Goal: Transaction & Acquisition: Book appointment/travel/reservation

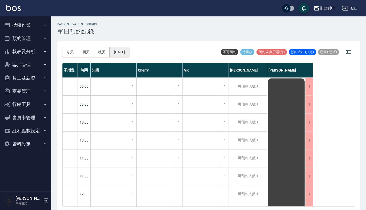
scroll to position [204, 0]
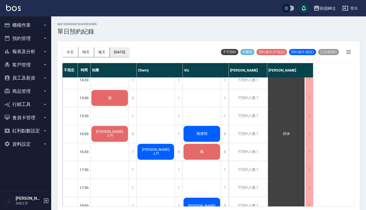
click at [129, 53] on button "[DATE]" at bounding box center [119, 51] width 19 height 9
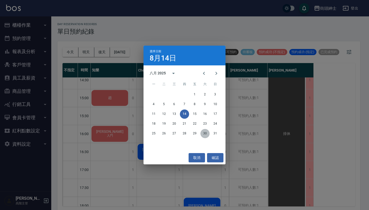
click at [203, 133] on button "30" at bounding box center [204, 133] width 9 height 9
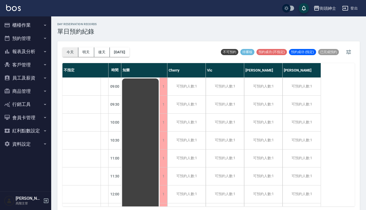
click at [68, 52] on button "今天" at bounding box center [70, 51] width 16 height 9
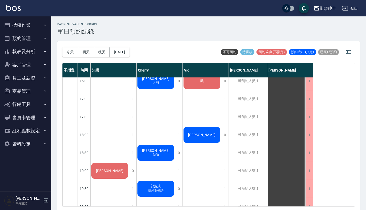
scroll to position [273, 0]
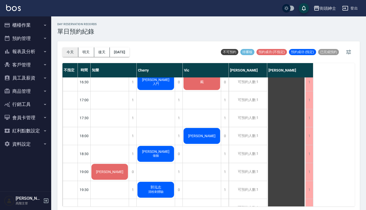
click at [69, 48] on button "今天" at bounding box center [70, 51] width 16 height 9
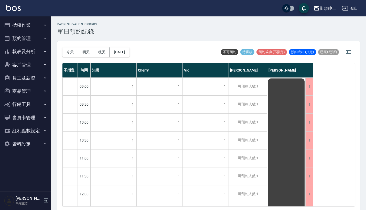
scroll to position [0, 0]
click at [83, 53] on button "明天" at bounding box center [86, 51] width 16 height 9
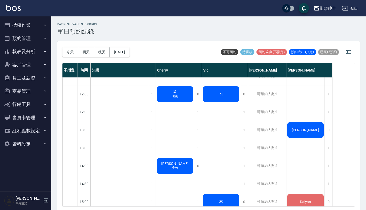
scroll to position [30, 0]
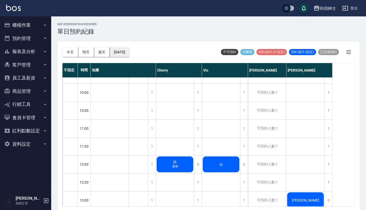
click at [129, 50] on button "[DATE]" at bounding box center [119, 51] width 19 height 9
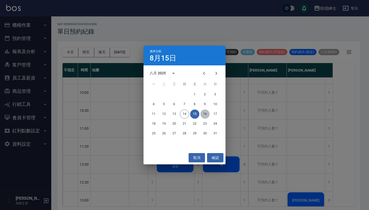
click at [205, 114] on button "16" at bounding box center [204, 113] width 9 height 9
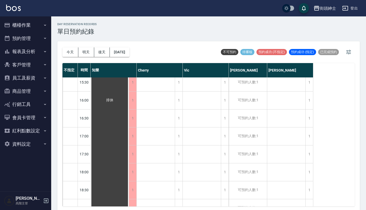
scroll to position [239, 0]
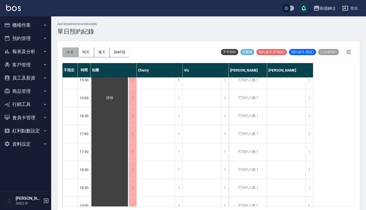
click at [69, 51] on button "今天" at bounding box center [70, 51] width 16 height 9
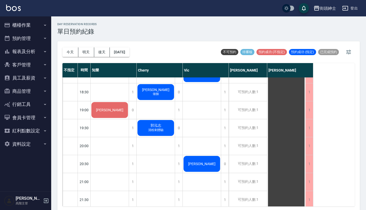
scroll to position [332, 0]
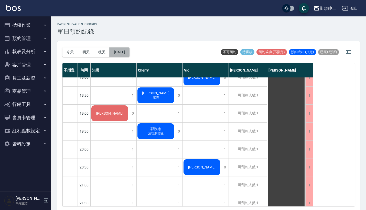
click at [128, 54] on button "[DATE]" at bounding box center [119, 51] width 19 height 9
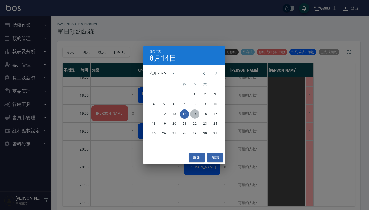
click at [195, 114] on button "15" at bounding box center [194, 113] width 9 height 9
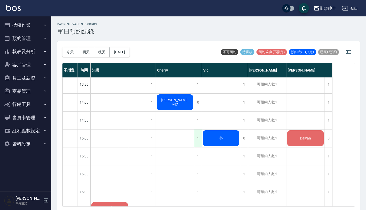
scroll to position [163, 0]
click at [244, 100] on div "1" at bounding box center [244, 103] width 8 height 18
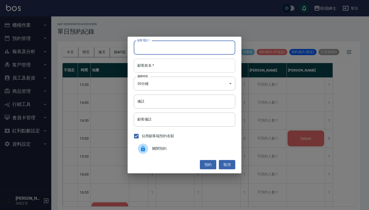
paste input "[PERSON_NAME]’r 0935375885"
type input "[PERSON_NAME]’r 0935375885"
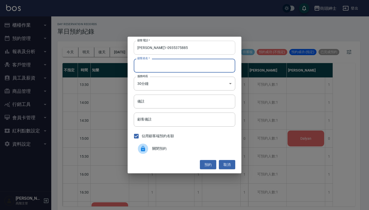
paste input "[PERSON_NAME]’r 0935375885"
type input "[PERSON_NAME]’r 0935375885"
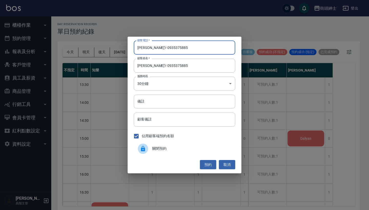
drag, startPoint x: 144, startPoint y: 48, endPoint x: 129, endPoint y: 48, distance: 15.1
click at [129, 48] on div "顧客電話   * [PERSON_NAME]’r [PHONE_NUMBER] 顧客電話   * 顧客姓名   * [PERSON_NAME]’r 09353…" at bounding box center [185, 105] width 114 height 136
type input "0935375885"
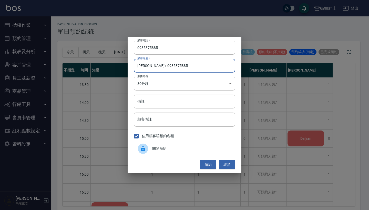
drag, startPoint x: 166, startPoint y: 65, endPoint x: 144, endPoint y: 65, distance: 21.8
click at [144, 65] on input "[PERSON_NAME]’r 0935375885" at bounding box center [184, 66] width 101 height 14
type input "洪’r"
click at [209, 167] on button "預約" at bounding box center [208, 164] width 16 height 9
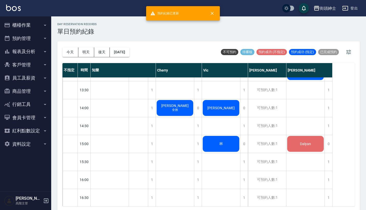
scroll to position [157, 0]
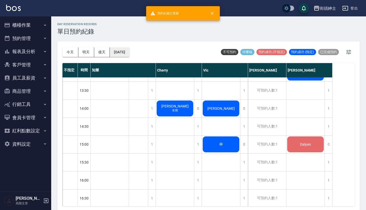
click at [126, 52] on button "[DATE]" at bounding box center [119, 51] width 19 height 9
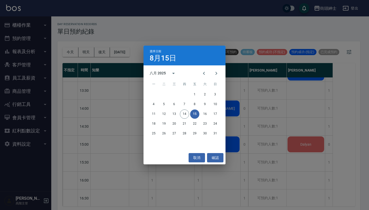
click at [145, 40] on div "選擇日期 [DATE] 八月 2025 一 二 三 四 五 六 日 1 2 3 4 5 6 7 8 9 10 11 12 13 14 15 16 17 18 …" at bounding box center [184, 105] width 369 height 210
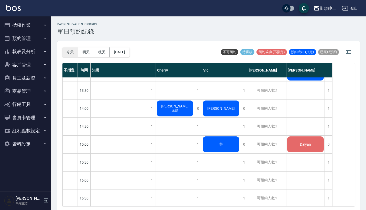
click at [70, 52] on button "今天" at bounding box center [70, 51] width 16 height 9
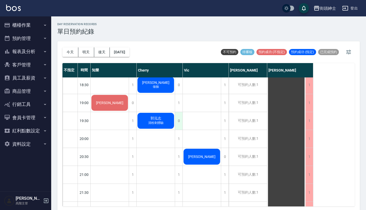
scroll to position [337, 0]
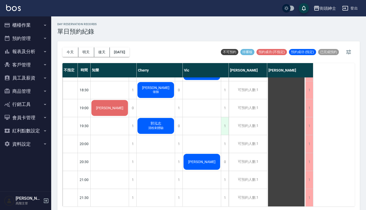
click at [225, 127] on div "1" at bounding box center [225, 126] width 8 height 18
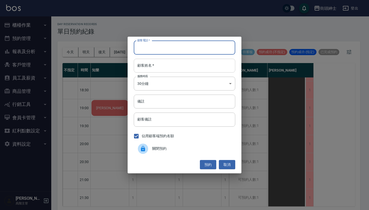
paste input "[PERSON_NAME] 0931914509"
type input "[PERSON_NAME] 0931914509"
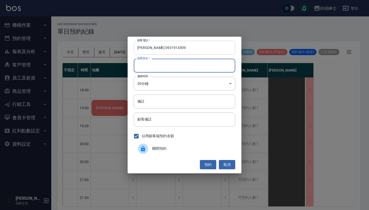
paste input "[PERSON_NAME] 0931914509"
type input "[PERSON_NAME] 0931914509"
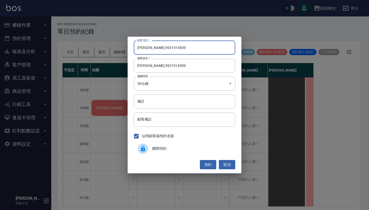
drag, startPoint x: 157, startPoint y: 47, endPoint x: 124, endPoint y: 45, distance: 33.1
click at [126, 46] on div "顧客電話   * [PERSON_NAME] [PHONE_NUMBER] 顧客電話   * 顧客姓名   * [PERSON_NAME] 小巫 093191…" at bounding box center [184, 105] width 369 height 210
type input "0931914509"
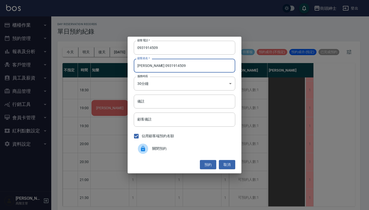
drag, startPoint x: 194, startPoint y: 65, endPoint x: 149, endPoint y: 65, distance: 44.8
click at [149, 65] on input "[PERSON_NAME] 0931914509" at bounding box center [184, 66] width 101 height 14
type input "[PERSON_NAME]"
click at [209, 162] on button "預約" at bounding box center [208, 164] width 16 height 9
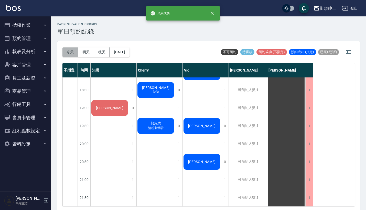
click at [68, 50] on button "今天" at bounding box center [70, 51] width 16 height 9
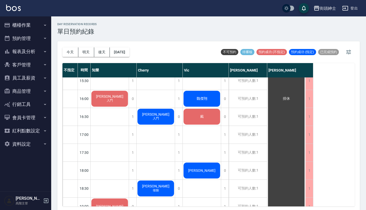
scroll to position [252, 0]
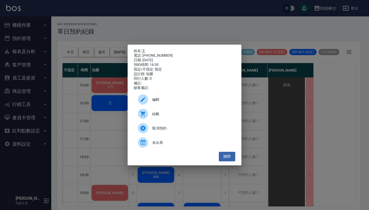
click at [173, 99] on div "編輯" at bounding box center [184, 99] width 101 height 14
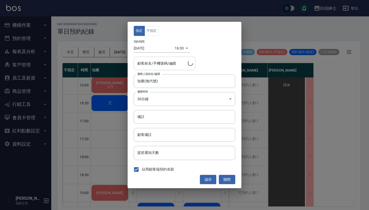
type input "王/0916668921"
click at [154, 33] on button "不指定" at bounding box center [151, 31] width 14 height 10
click at [209, 180] on button "儲存" at bounding box center [208, 179] width 16 height 9
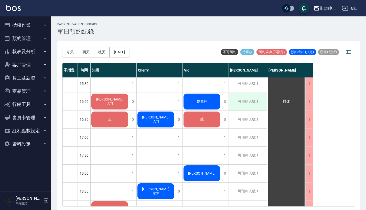
scroll to position [236, 0]
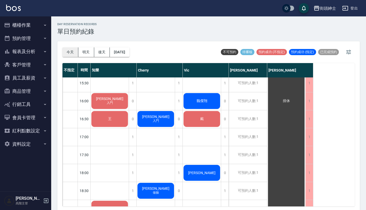
click at [66, 54] on button "今天" at bounding box center [70, 51] width 16 height 9
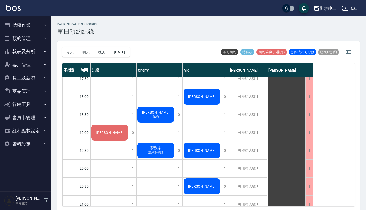
scroll to position [308, 0]
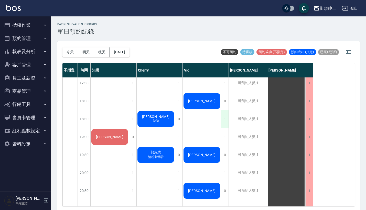
click at [225, 119] on div "1" at bounding box center [225, 119] width 8 height 18
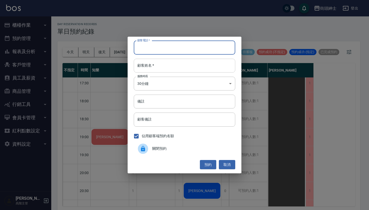
paste input "黃 電話：[PHONE_NUMBER]"
type input "黃 電話：[PHONE_NUMBER]"
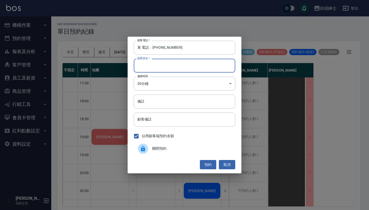
paste input "黃 電話：[PHONE_NUMBER]"
type input "黃 電話：[PHONE_NUMBER]"
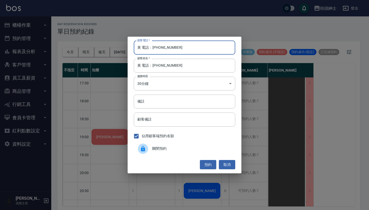
drag, startPoint x: 152, startPoint y: 48, endPoint x: 124, endPoint y: 48, distance: 27.9
click at [124, 48] on div "顧客電話   * 黃 電話：[PHONE_NUMBER] 顧客電話   * 顧客姓名   * 黃 電話：[PHONE_NUMBER] 顧客姓名   * 服務時…" at bounding box center [184, 105] width 369 height 210
type input "0939526506"
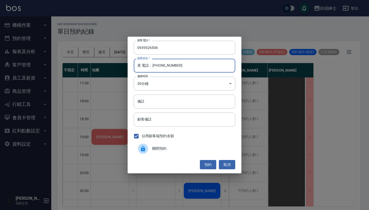
drag, startPoint x: 182, startPoint y: 67, endPoint x: 140, endPoint y: 67, distance: 42.8
click at [140, 67] on input "黃 電話：[PHONE_NUMBER]" at bounding box center [184, 66] width 101 height 14
type input "黃"
click at [154, 102] on input "備註" at bounding box center [184, 101] width 101 height 14
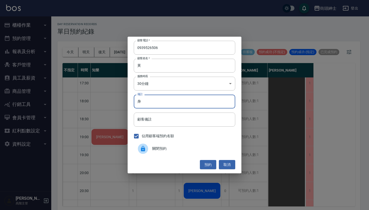
type input "腎"
type input "恩"
type input "紳士"
click at [204, 164] on button "預約" at bounding box center [208, 164] width 16 height 9
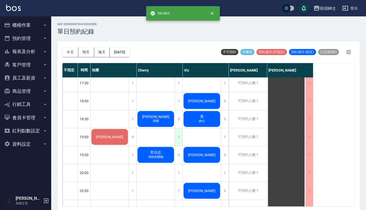
click at [178, 135] on div "1" at bounding box center [179, 137] width 8 height 18
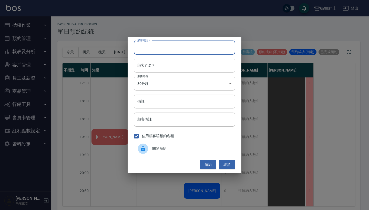
paste input "黃 電話：[PHONE_NUMBER]"
type input "黃 電話：[PHONE_NUMBER]"
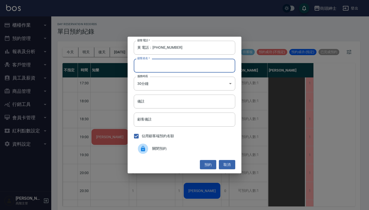
paste input "黃 電話：[PHONE_NUMBER]"
type input "黃 電話：[PHONE_NUMBER]"
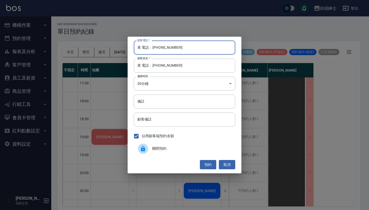
drag, startPoint x: 152, startPoint y: 47, endPoint x: 116, endPoint y: 47, distance: 35.9
click at [116, 47] on div "顧客電話   * 黃 電話：[PHONE_NUMBER] 顧客電話   * 顧客姓名   * 黃 電話：[PHONE_NUMBER] 顧客姓名   * 服務時…" at bounding box center [184, 105] width 369 height 210
type input "0939526506"
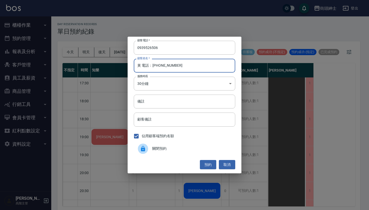
drag, startPoint x: 191, startPoint y: 67, endPoint x: 140, endPoint y: 66, distance: 50.2
click at [140, 66] on input "黃 電話：[PHONE_NUMBER]" at bounding box center [184, 66] width 101 height 14
type input "黃"
click at [167, 104] on input "備註" at bounding box center [184, 101] width 101 height 14
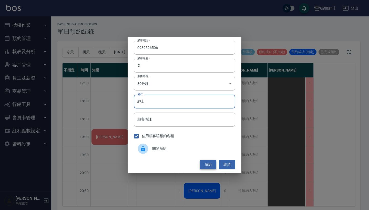
type input "紳士"
click at [213, 162] on button "預約" at bounding box center [208, 164] width 16 height 9
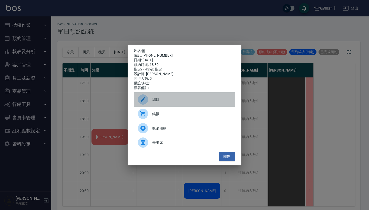
click at [174, 100] on span "編輯" at bounding box center [191, 99] width 79 height 5
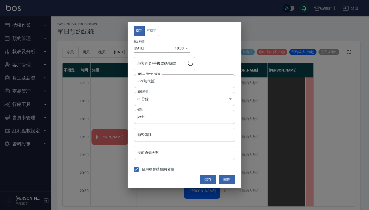
type input "黃/0939526506"
click at [153, 37] on div "指定 不指定 預約時間 [DATE] 18:30 1755167400000 顧客姓名/手機號碼/編號 黃/0939526506 顧客姓名/手機號碼/編號 服…" at bounding box center [185, 105] width 114 height 166
click at [153, 30] on button "不指定" at bounding box center [151, 31] width 14 height 10
click at [206, 178] on button "儲存" at bounding box center [208, 179] width 16 height 9
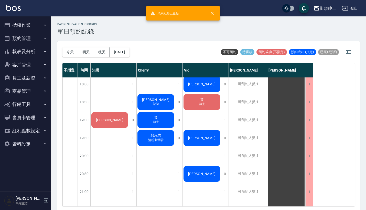
scroll to position [329, 0]
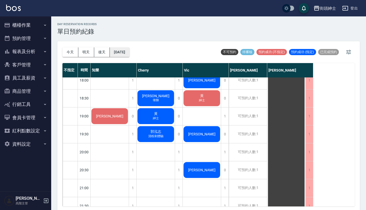
click at [128, 54] on button "[DATE]" at bounding box center [119, 51] width 19 height 9
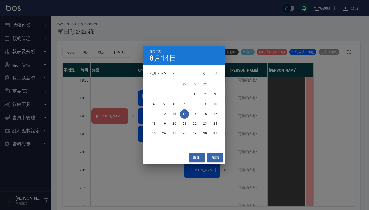
click at [209, 113] on div "11 12 13 14 15 16 17" at bounding box center [184, 113] width 82 height 9
click at [203, 114] on button "16" at bounding box center [204, 113] width 9 height 9
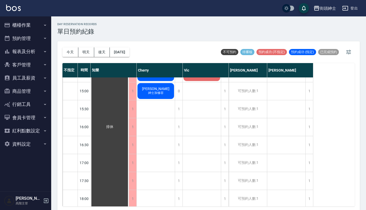
scroll to position [211, 0]
click at [69, 52] on button "今天" at bounding box center [70, 51] width 16 height 9
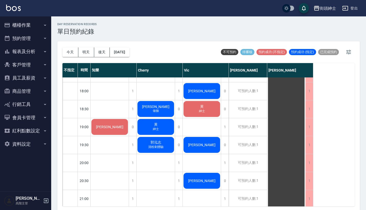
scroll to position [304, 0]
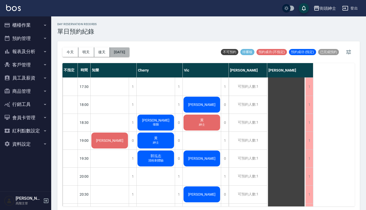
click at [128, 51] on button "[DATE]" at bounding box center [119, 51] width 19 height 9
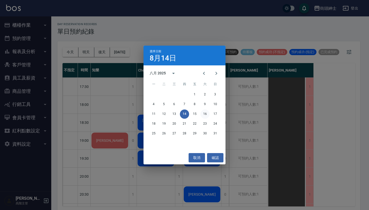
click at [205, 112] on button "16" at bounding box center [204, 113] width 9 height 9
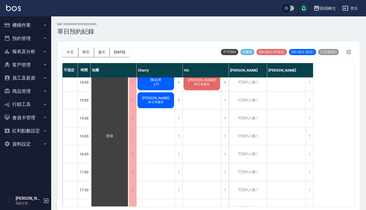
scroll to position [201, 0]
click at [177, 171] on div "1" at bounding box center [179, 173] width 8 height 18
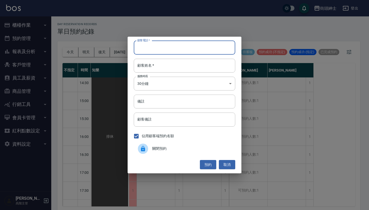
paste input "曾先生 電話：[PHONE_NUMBER]"
type input "曾先生 電話：[PHONE_NUMBER]"
click at [165, 76] on div "顧客電話   * 曾先生 電話：[PHONE_NUMBER] 顧客電話   * 顧客姓名   * 顧客姓名   * 服務時長 30分鐘 1 服務時長 備註 備…" at bounding box center [185, 105] width 114 height 136
paste input "曾先生 電話：[PHONE_NUMBER]"
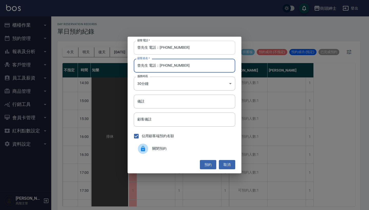
type input "曾先生 電話：[PHONE_NUMBER]"
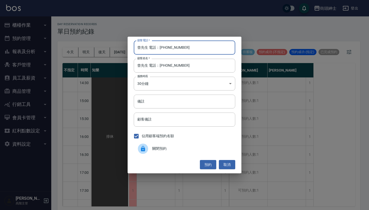
drag, startPoint x: 159, startPoint y: 48, endPoint x: 101, endPoint y: 49, distance: 58.1
click at [101, 49] on div "顧客電話   * 曾先生 電話：[PHONE_NUMBER] 顧客電話   * 顧客姓名   * 曾先生 電話：[PHONE_NUMBER] 顧客姓名   *…" at bounding box center [184, 105] width 369 height 210
type input "0972718983"
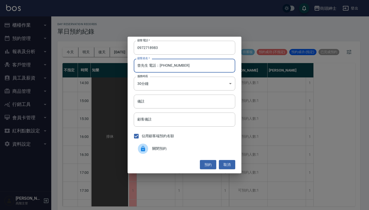
drag, startPoint x: 183, startPoint y: 66, endPoint x: 150, endPoint y: 66, distance: 33.8
click at [150, 66] on input "曾先生 電話：[PHONE_NUMBER]" at bounding box center [184, 66] width 101 height 14
type input "曾先生"
click at [159, 98] on input "備註" at bounding box center [184, 101] width 101 height 14
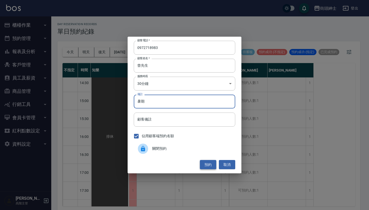
type input "暑期"
click at [209, 164] on button "預約" at bounding box center [208, 164] width 16 height 9
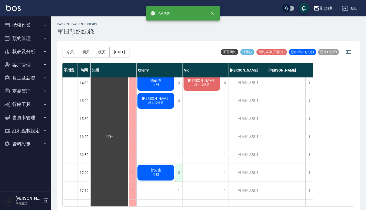
scroll to position [230, 0]
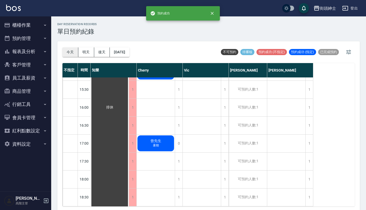
click at [72, 50] on button "今天" at bounding box center [70, 51] width 16 height 9
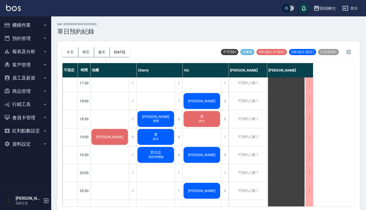
scroll to position [307, 0]
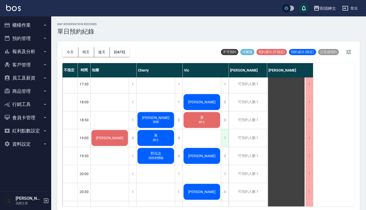
click at [225, 136] on div "1" at bounding box center [225, 138] width 8 height 18
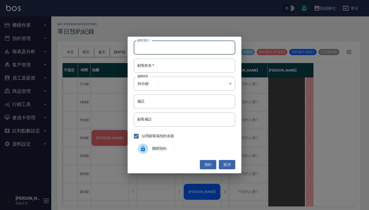
paste input "[PERSON_NAME]先生 0937-702940"
type input "[PERSON_NAME]先生 0937-702940"
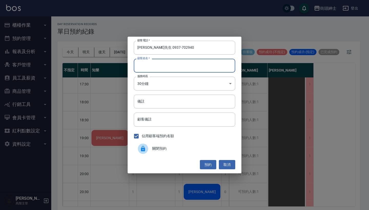
paste input "[PERSON_NAME]先生 0937-702940"
type input "[PERSON_NAME]先生 0937-702940"
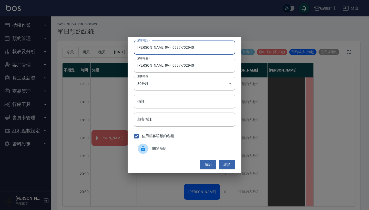
drag, startPoint x: 148, startPoint y: 48, endPoint x: 123, endPoint y: 48, distance: 25.1
click at [124, 48] on div "顧客電話   * [PERSON_NAME]先生 [PHONE_NUMBER] 顧客電話   * 顧客姓名   * [PERSON_NAME]先生 0937-…" at bounding box center [184, 105] width 369 height 210
type input "0937-702940"
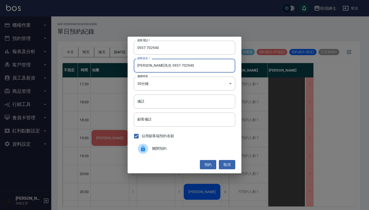
drag, startPoint x: 173, startPoint y: 68, endPoint x: 149, endPoint y: 65, distance: 24.0
click at [149, 65] on input "[PERSON_NAME]先生 0937-702940" at bounding box center [184, 66] width 101 height 14
type input "[PERSON_NAME]先生"
click at [206, 163] on button "預約" at bounding box center [208, 164] width 16 height 9
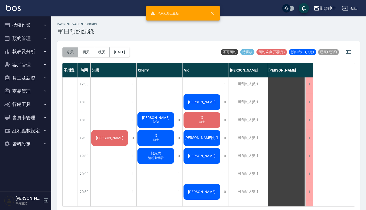
click at [72, 51] on button "今天" at bounding box center [70, 51] width 16 height 9
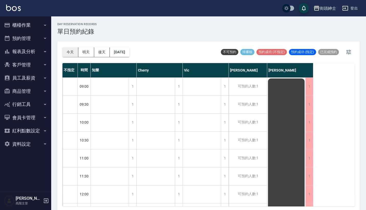
scroll to position [0, 0]
click at [70, 49] on button "今天" at bounding box center [70, 51] width 16 height 9
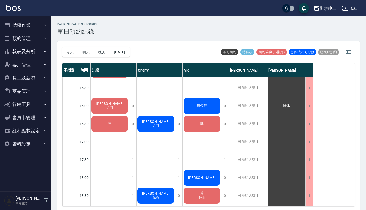
scroll to position [260, 0]
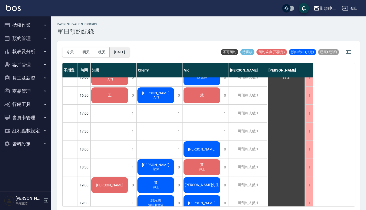
click at [124, 48] on button "[DATE]" at bounding box center [119, 51] width 19 height 9
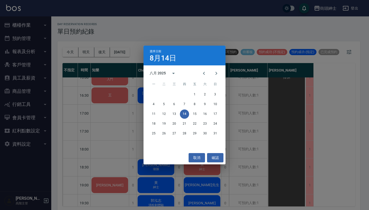
click at [270, 37] on div "選擇日期 [DATE] 八月 2025 一 二 三 四 五 六 日 1 2 3 4 5 6 7 8 9 10 11 12 13 14 15 16 17 18 …" at bounding box center [184, 105] width 369 height 210
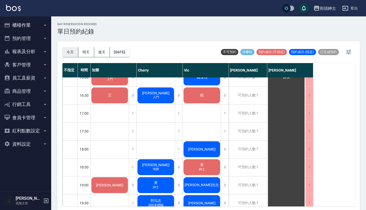
click at [66, 52] on button "今天" at bounding box center [70, 51] width 16 height 9
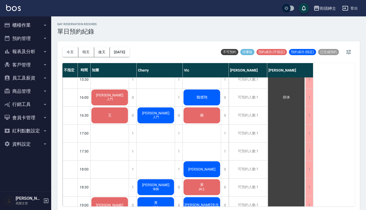
scroll to position [160, 0]
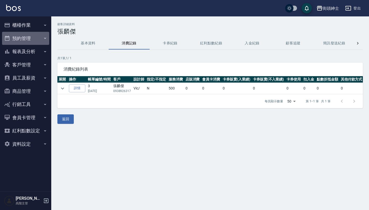
click at [41, 37] on button "預約管理" at bounding box center [25, 38] width 47 height 13
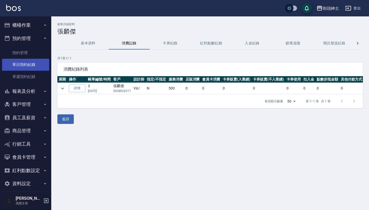
click at [33, 63] on link "單日預約紀錄" at bounding box center [25, 65] width 47 height 12
